Goal: Find specific page/section: Find specific page/section

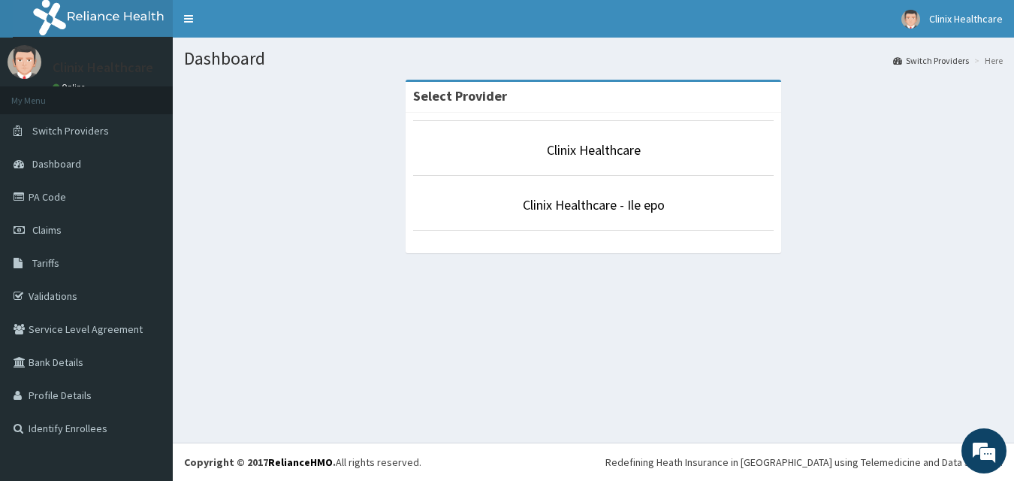
click at [588, 156] on link "Clinix Healthcare" at bounding box center [594, 149] width 94 height 17
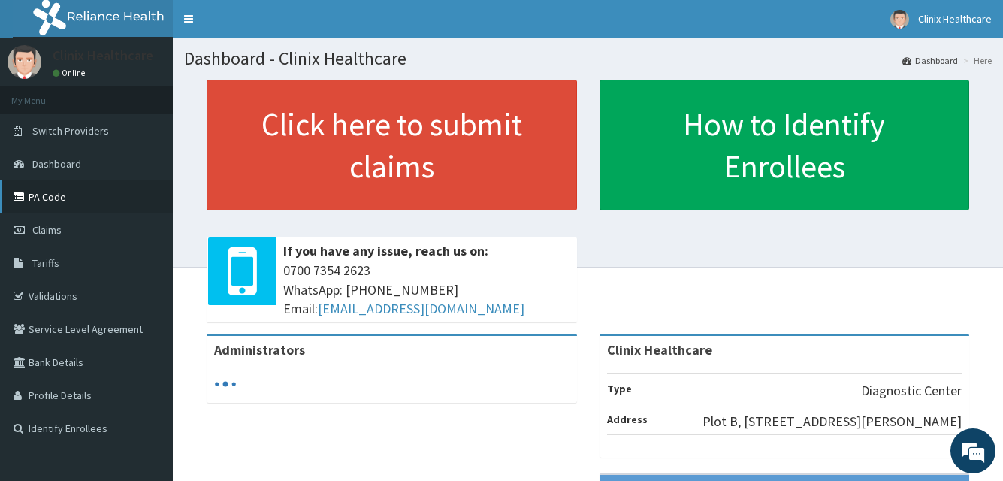
click at [68, 196] on link "PA Code" at bounding box center [86, 196] width 173 height 33
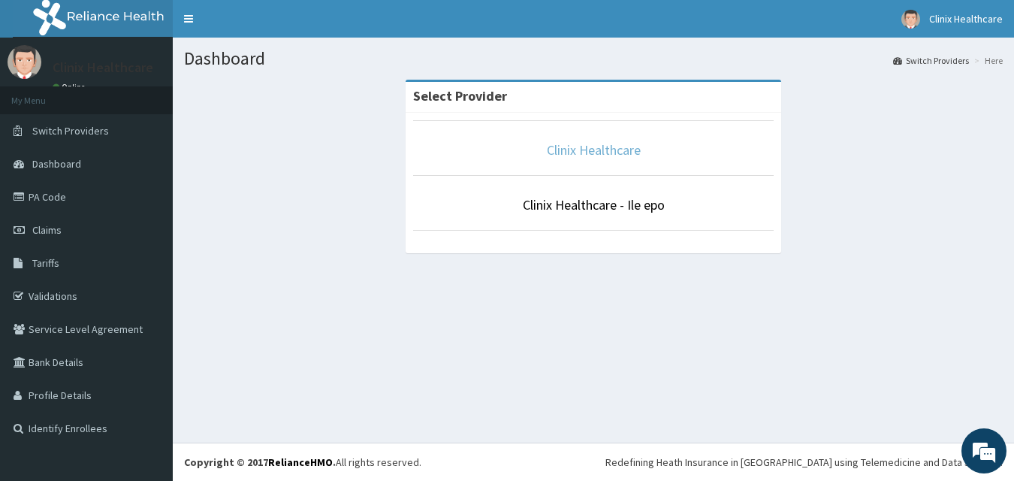
click at [586, 146] on link "Clinix Healthcare" at bounding box center [594, 149] width 94 height 17
